Goal: Transaction & Acquisition: Book appointment/travel/reservation

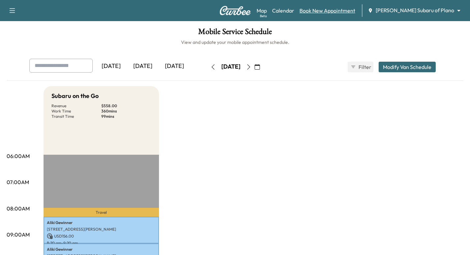
click at [339, 10] on link "Book New Appointment" at bounding box center [327, 11] width 56 height 8
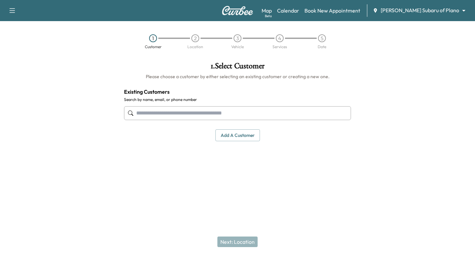
click at [431, 14] on body "Support Log Out Map Beta Calendar Book New Appointment [PERSON_NAME] Subaru of …" at bounding box center [237, 127] width 475 height 255
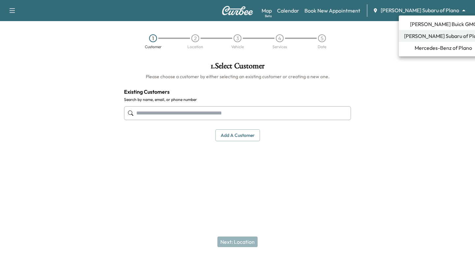
click at [430, 24] on span "[PERSON_NAME] Buick GMC" at bounding box center [443, 24] width 67 height 8
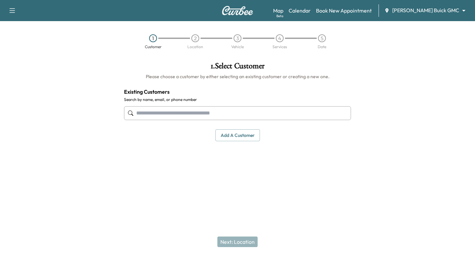
drag, startPoint x: 186, startPoint y: 106, endPoint x: 180, endPoint y: 115, distance: 11.2
click at [184, 107] on div at bounding box center [237, 113] width 227 height 22
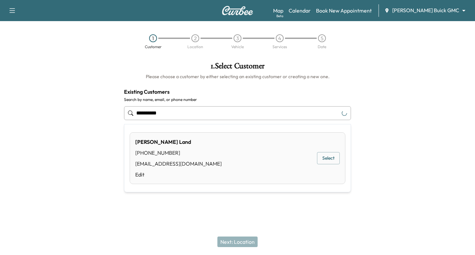
click at [323, 159] on button "Select" at bounding box center [328, 158] width 23 height 12
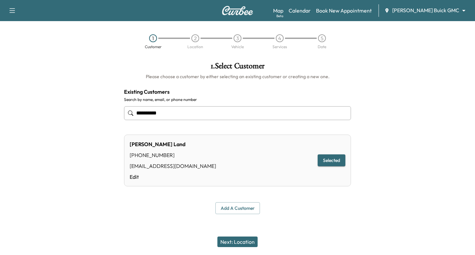
type input "**********"
drag, startPoint x: 244, startPoint y: 238, endPoint x: 240, endPoint y: 239, distance: 3.7
click at [242, 239] on button "Next: Location" at bounding box center [237, 241] width 40 height 11
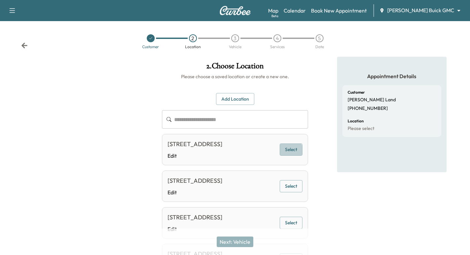
click at [291, 155] on button "Select" at bounding box center [291, 149] width 23 height 12
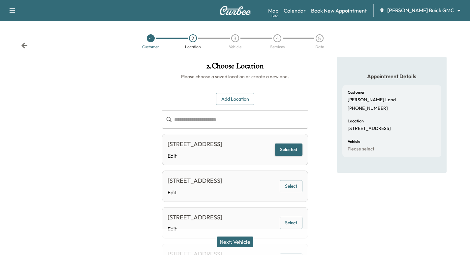
drag, startPoint x: 242, startPoint y: 241, endPoint x: 236, endPoint y: 242, distance: 6.0
click at [240, 241] on button "Next: Vehicle" at bounding box center [235, 241] width 37 height 11
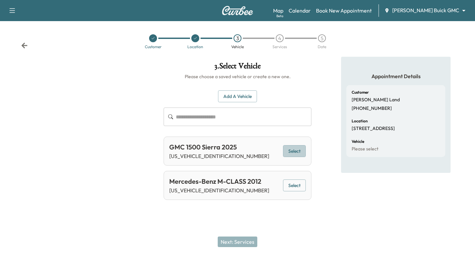
click at [292, 148] on button "Select" at bounding box center [294, 151] width 23 height 12
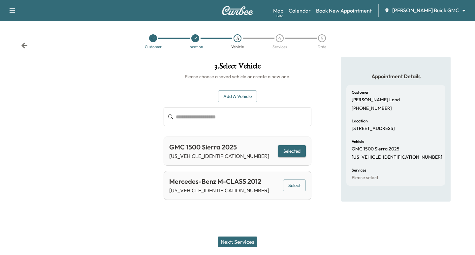
click at [228, 237] on button "Next: Services" at bounding box center [238, 241] width 40 height 11
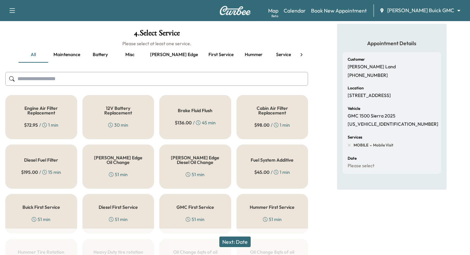
scroll to position [99, 0]
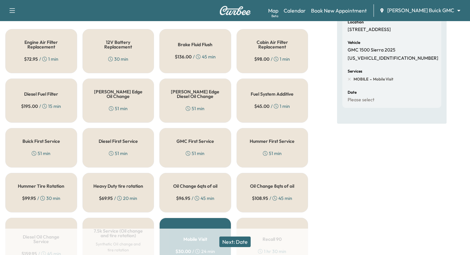
drag, startPoint x: 207, startPoint y: 140, endPoint x: 215, endPoint y: 173, distance: 33.6
click at [206, 140] on h5 "GMC First Service" at bounding box center [195, 141] width 38 height 5
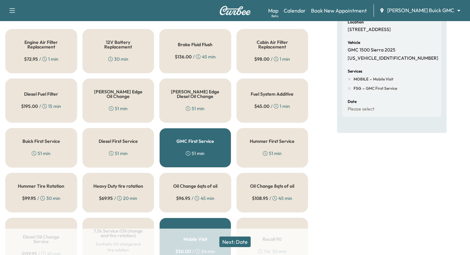
click at [238, 243] on button "Next: Date" at bounding box center [234, 241] width 31 height 11
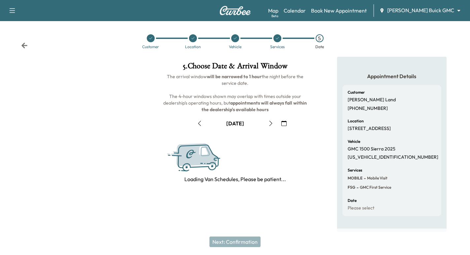
scroll to position [75, 0]
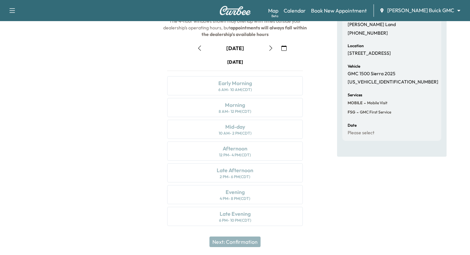
click at [285, 46] on icon "button" at bounding box center [283, 47] width 5 height 5
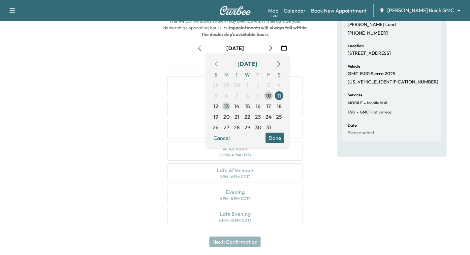
click at [226, 105] on span "13" at bounding box center [226, 106] width 5 height 8
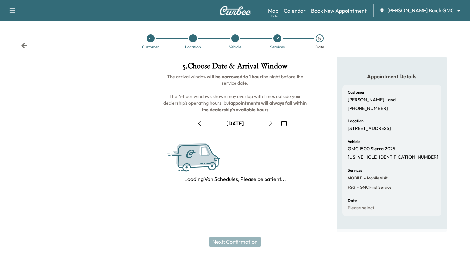
scroll to position [4, 0]
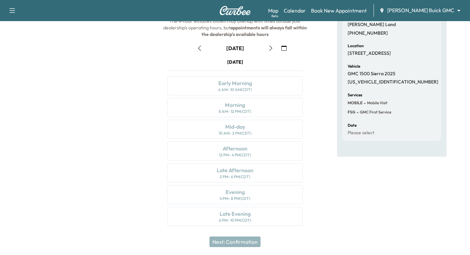
click at [265, 46] on button "button" at bounding box center [270, 48] width 11 height 11
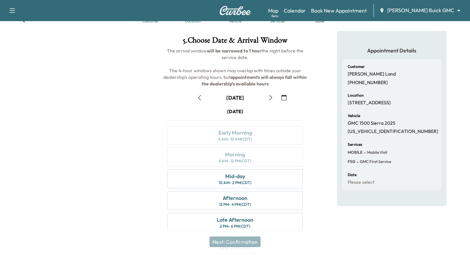
scroll to position [0, 0]
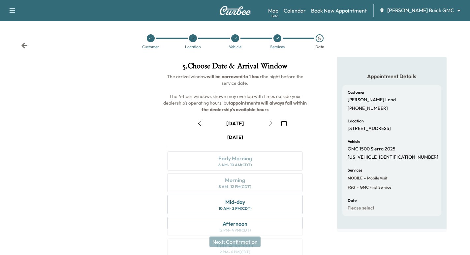
click at [194, 43] on div "Location" at bounding box center [193, 41] width 42 height 15
click at [195, 37] on div at bounding box center [193, 38] width 8 height 8
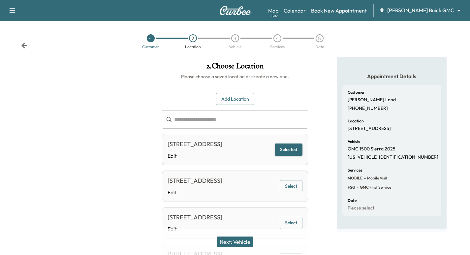
click at [245, 99] on button "Add Location" at bounding box center [235, 99] width 38 height 12
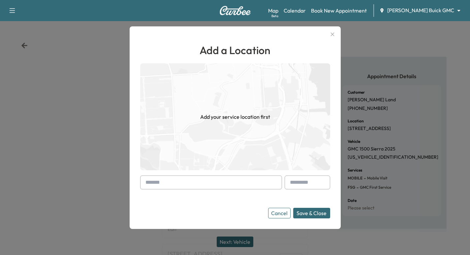
click at [173, 186] on input "text" at bounding box center [211, 182] width 142 height 14
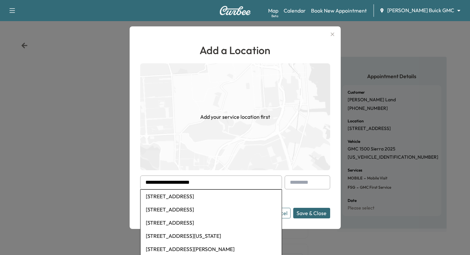
click at [185, 192] on li "[STREET_ADDRESS]" at bounding box center [210, 196] width 141 height 13
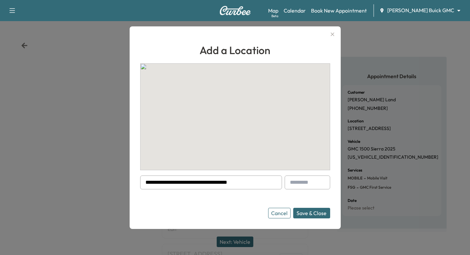
click at [206, 181] on input "**********" at bounding box center [211, 182] width 142 height 14
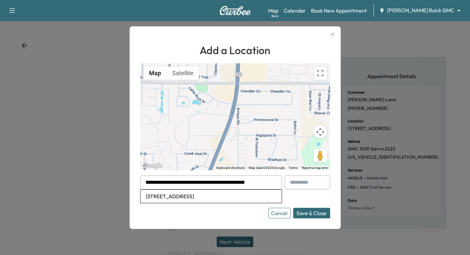
type input "**********"
click at [213, 198] on li "[STREET_ADDRESS]" at bounding box center [210, 196] width 141 height 13
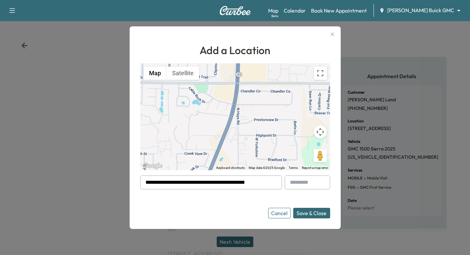
click at [314, 215] on button "Save & Close" at bounding box center [311, 213] width 37 height 11
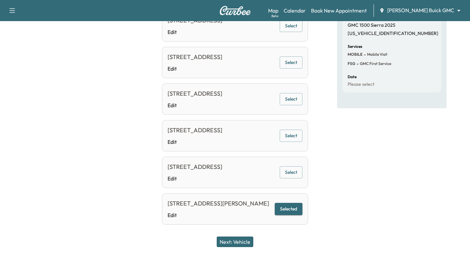
click at [237, 238] on button "Next: Vehicle" at bounding box center [235, 241] width 37 height 11
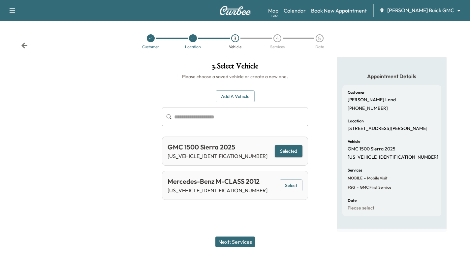
click at [248, 241] on button "Next: Services" at bounding box center [235, 241] width 40 height 11
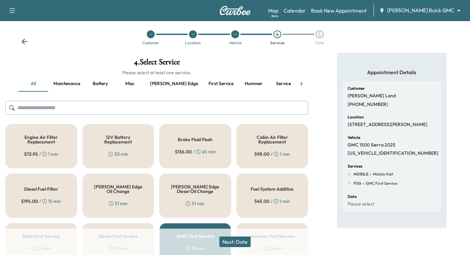
click at [235, 241] on button "Next: Date" at bounding box center [234, 241] width 31 height 11
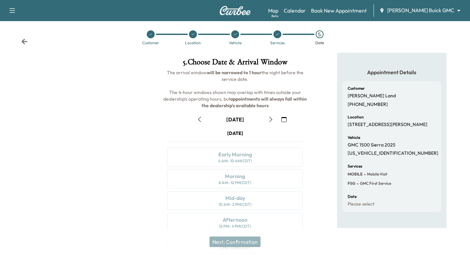
click at [271, 118] on icon "button" at bounding box center [270, 119] width 5 height 5
click at [270, 118] on icon "button" at bounding box center [270, 119] width 5 height 5
click at [270, 119] on icon "button" at bounding box center [270, 119] width 5 height 5
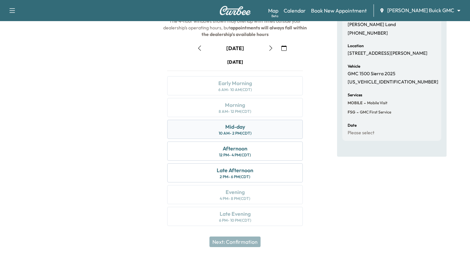
click at [190, 129] on div "Mid-day 10 AM - 2 PM (CDT)" at bounding box center [234, 129] width 135 height 19
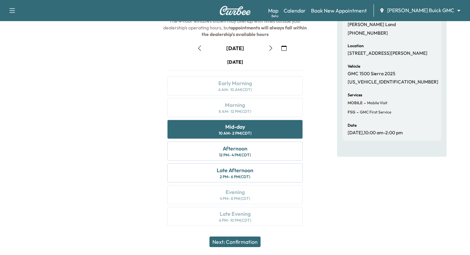
click at [241, 243] on button "Next: Confirmation" at bounding box center [234, 241] width 51 height 11
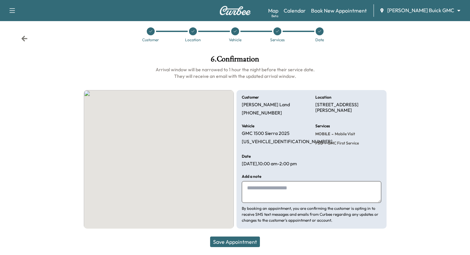
scroll to position [7, 0]
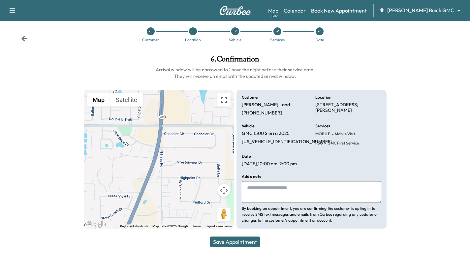
click at [262, 193] on textarea at bounding box center [311, 192] width 139 height 22
type textarea "**********"
drag, startPoint x: 236, startPoint y: 241, endPoint x: 233, endPoint y: 249, distance: 8.3
click at [235, 241] on button "Save Appointment" at bounding box center [235, 241] width 50 height 11
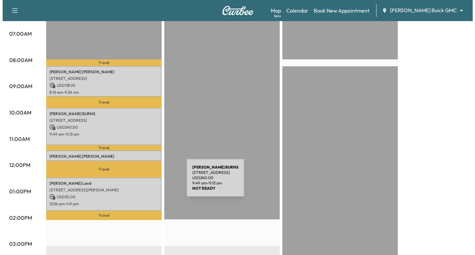
scroll to position [173, 0]
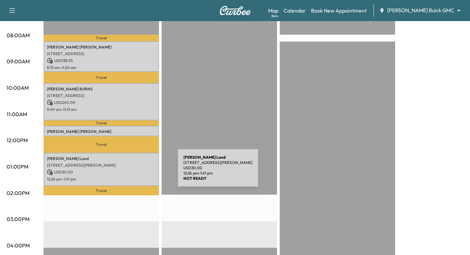
click at [128, 172] on p "USD 30.00" at bounding box center [101, 172] width 109 height 6
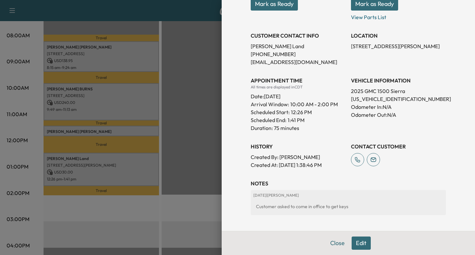
scroll to position [153, 0]
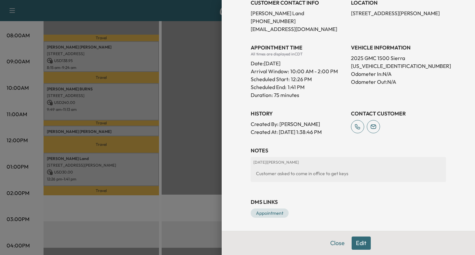
click at [355, 240] on button "Edit" at bounding box center [360, 242] width 19 height 13
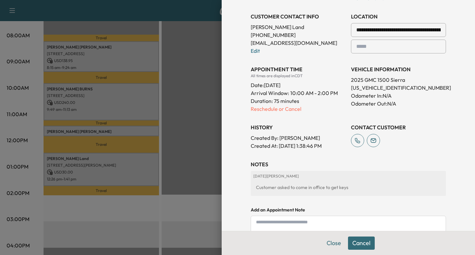
scroll to position [166, 0]
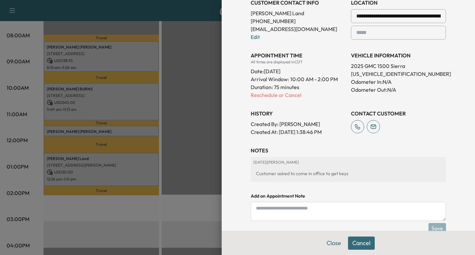
click at [322, 174] on div "Customer asked to come in office to get keys" at bounding box center [348, 173] width 190 height 12
click at [322, 173] on div "Customer asked to come in office to get keys" at bounding box center [348, 173] width 190 height 12
click at [343, 171] on div "Customer asked to come in office to get keys" at bounding box center [348, 173] width 190 height 12
click at [315, 207] on textarea at bounding box center [348, 211] width 195 height 19
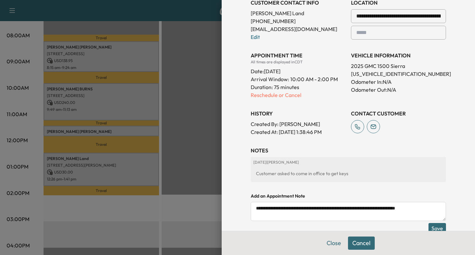
click at [398, 207] on textarea "**********" at bounding box center [348, 211] width 195 height 19
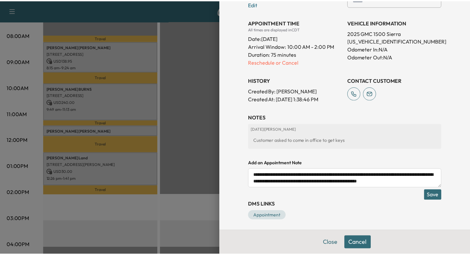
scroll to position [202, 0]
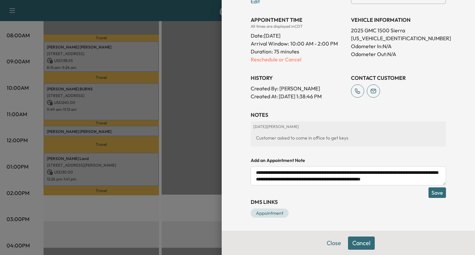
type textarea "**********"
click at [433, 190] on button "Save" at bounding box center [436, 192] width 17 height 11
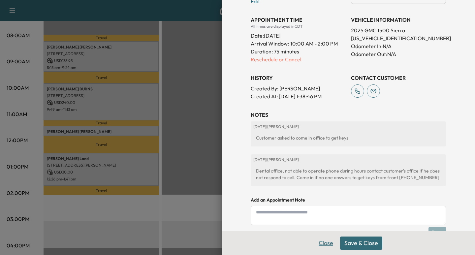
click at [323, 245] on button "Close" at bounding box center [325, 242] width 23 height 13
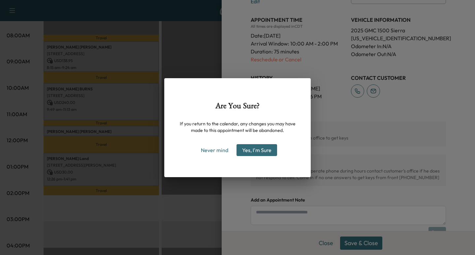
click at [257, 149] on button "Yes, I'm Sure" at bounding box center [256, 150] width 41 height 12
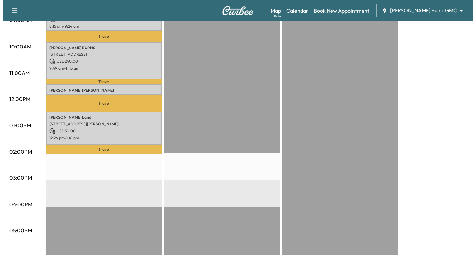
scroll to position [223, 0]
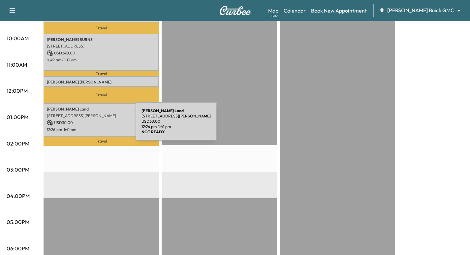
click at [86, 127] on p "12:26 pm - 1:41 pm" at bounding box center [101, 129] width 109 height 5
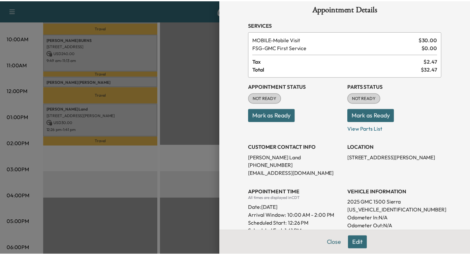
scroll to position [16, 0]
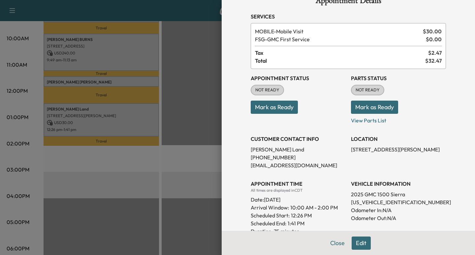
click at [333, 245] on button "Close" at bounding box center [337, 242] width 23 height 13
